Goal: Task Accomplishment & Management: Use online tool/utility

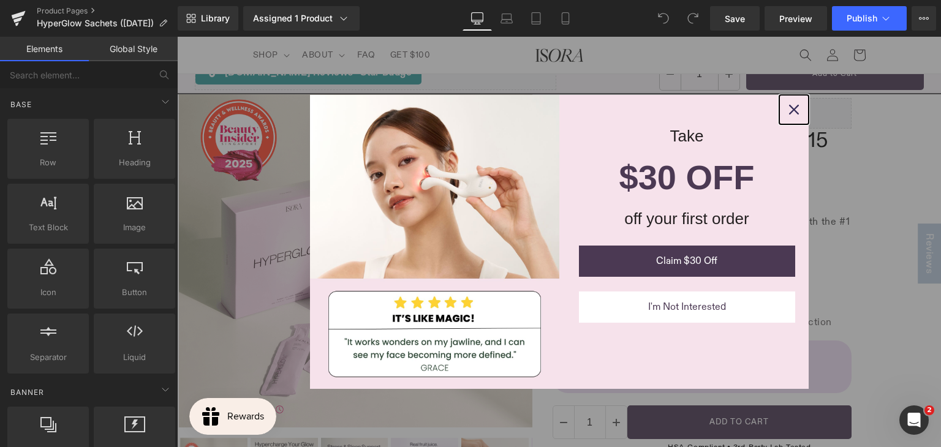
click at [791, 109] on icon "close icon" at bounding box center [794, 110] width 10 height 10
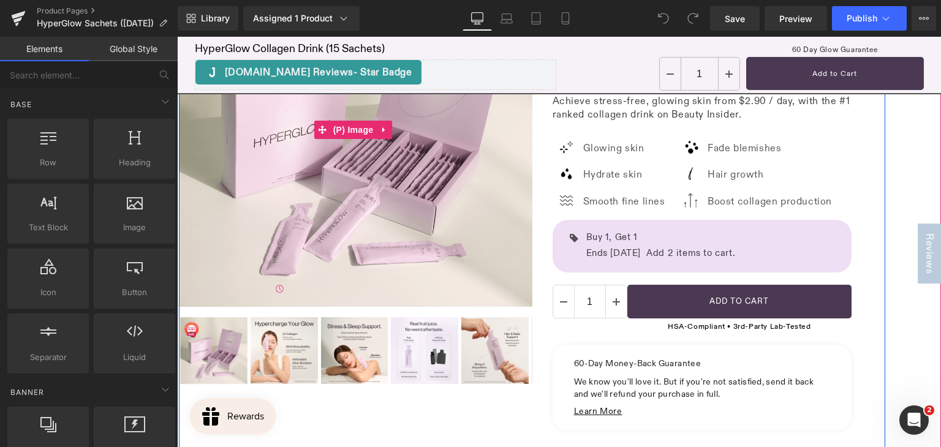
scroll to position [123, 0]
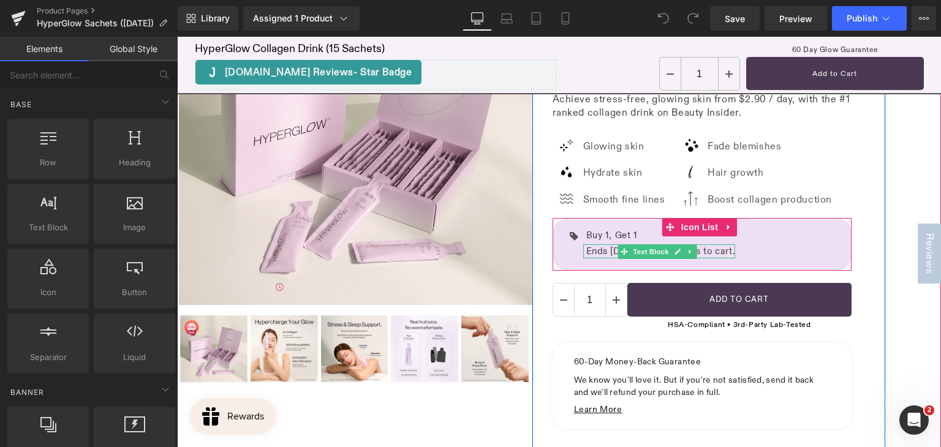
click at [595, 248] on p "Ends 12 Oct. Add 2 items to cart." at bounding box center [660, 251] width 149 height 14
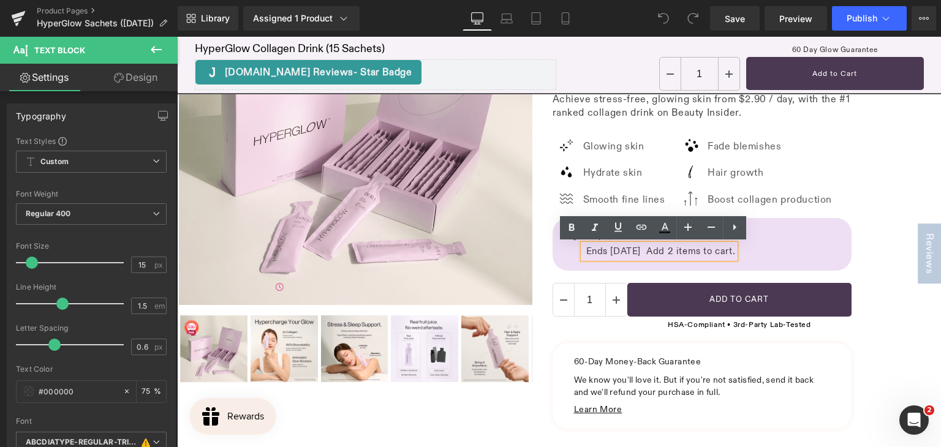
click at [611, 249] on p "Ends 12 Oct. Add 2 items to cart." at bounding box center [660, 251] width 149 height 14
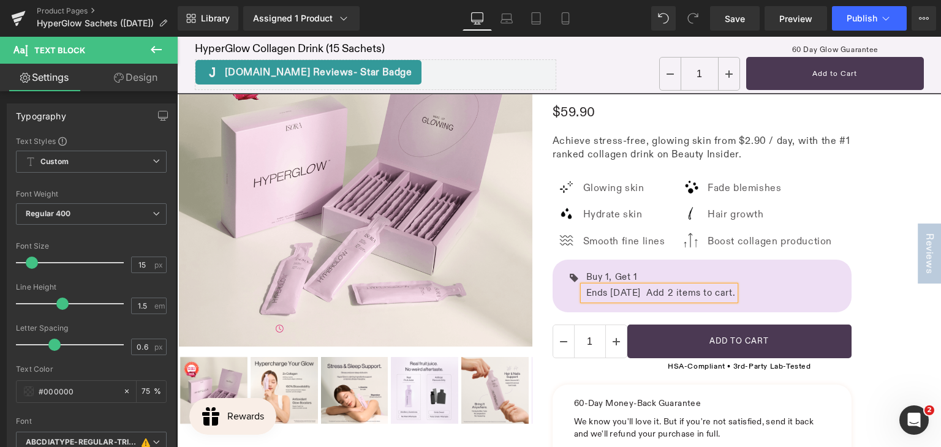
scroll to position [0, 0]
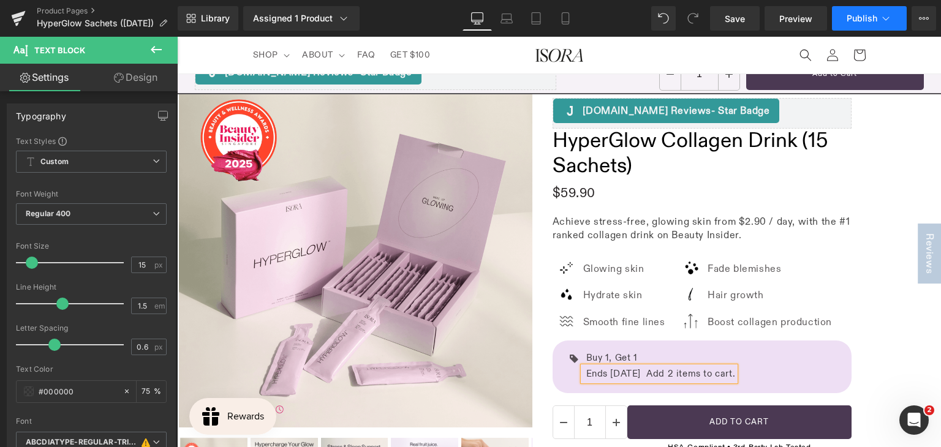
click at [859, 16] on span "Publish" at bounding box center [862, 18] width 31 height 10
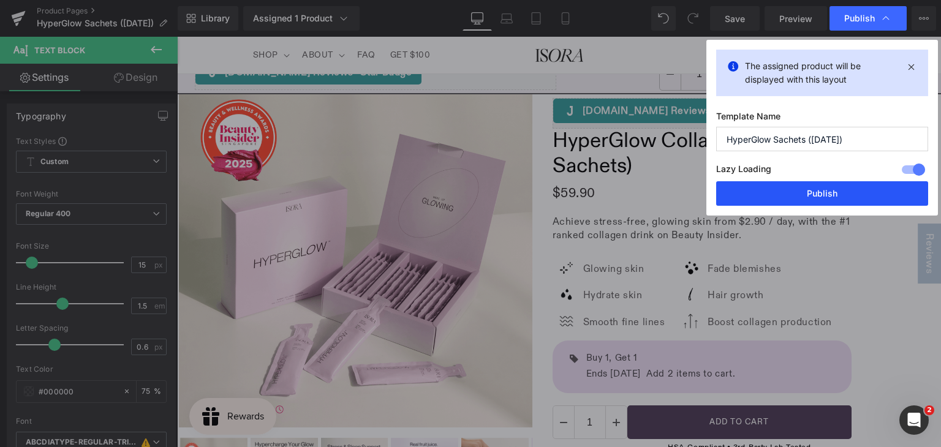
drag, startPoint x: 800, startPoint y: 197, endPoint x: 623, endPoint y: 160, distance: 180.7
click at [800, 197] on button "Publish" at bounding box center [822, 193] width 212 height 25
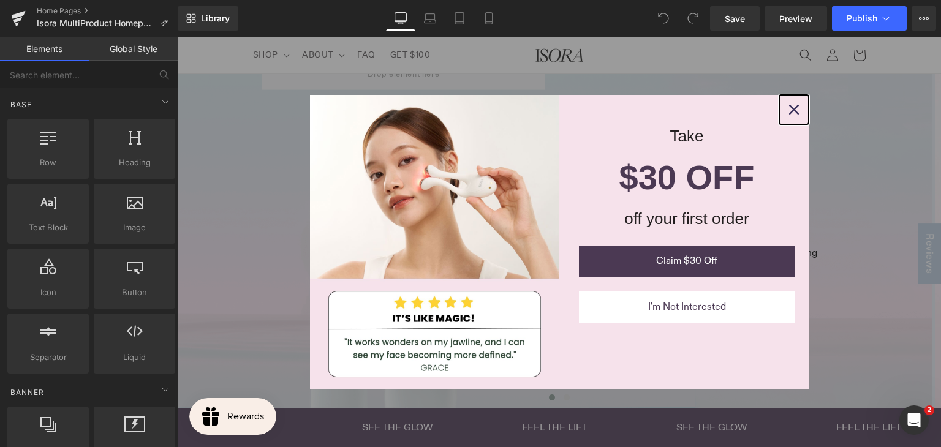
click at [789, 109] on icon "close icon" at bounding box center [794, 110] width 10 height 10
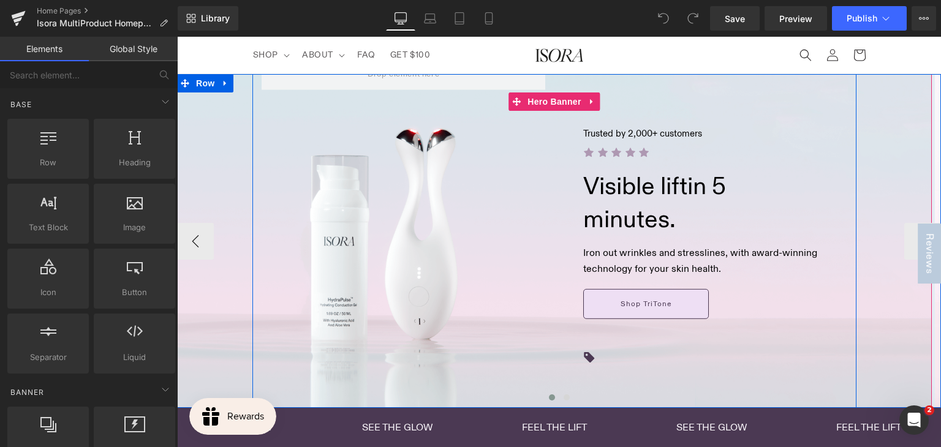
scroll to position [123, 0]
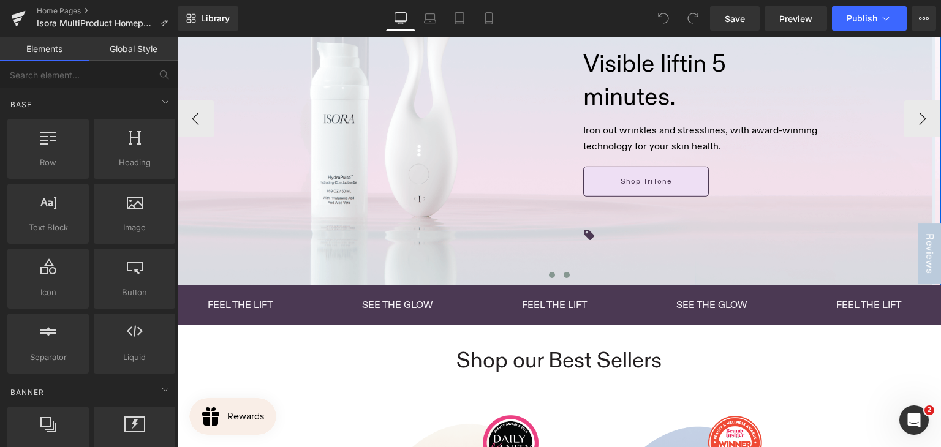
click at [565, 277] on button at bounding box center [566, 275] width 15 height 12
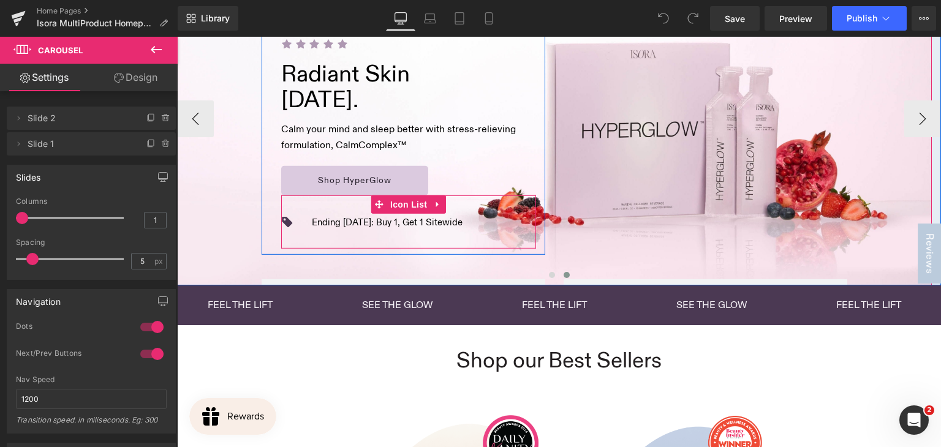
scroll to position [0, 0]
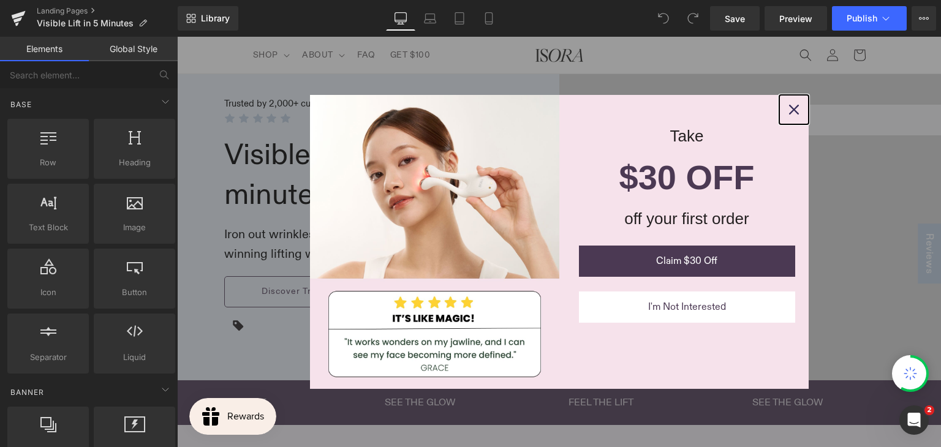
click at [789, 108] on icon "close icon" at bounding box center [794, 110] width 10 height 10
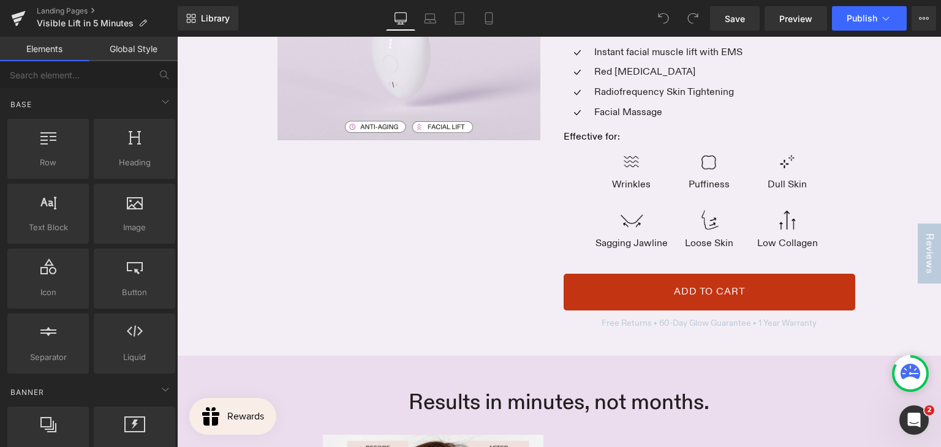
scroll to position [735, 0]
